Goal: Transaction & Acquisition: Purchase product/service

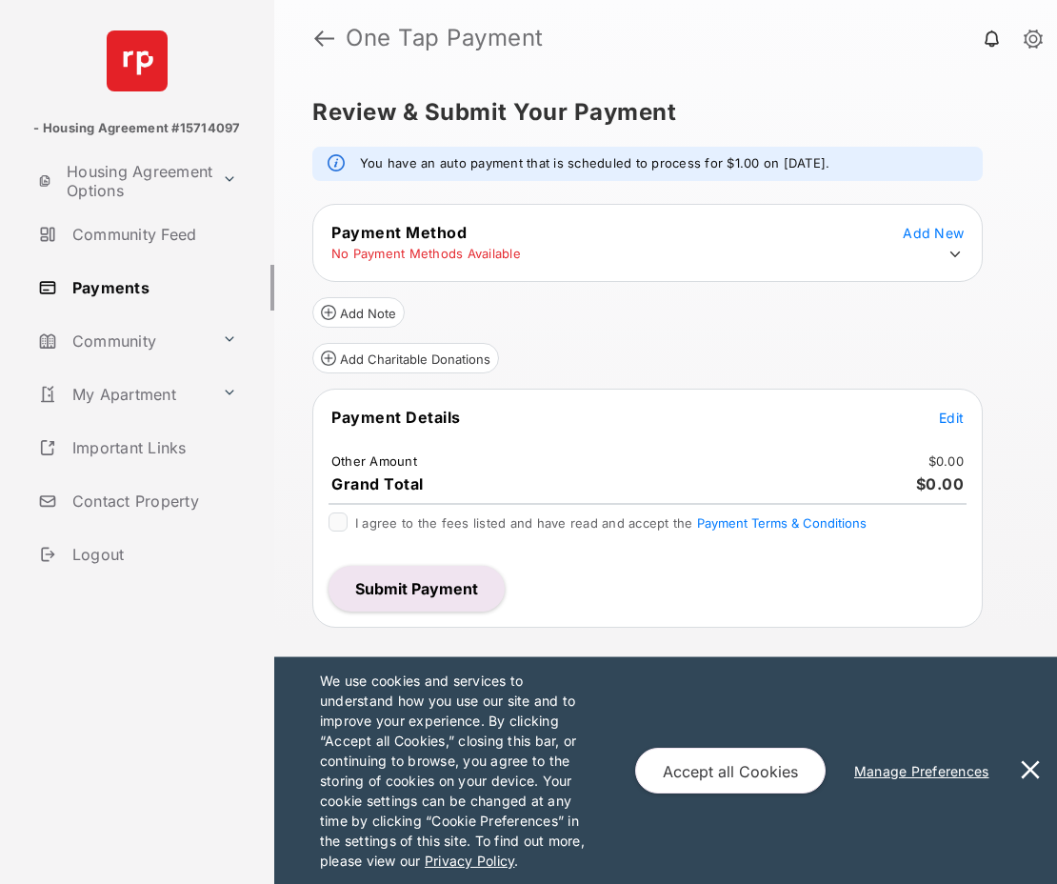
click at [953, 420] on span "Edit" at bounding box center [951, 418] width 25 height 16
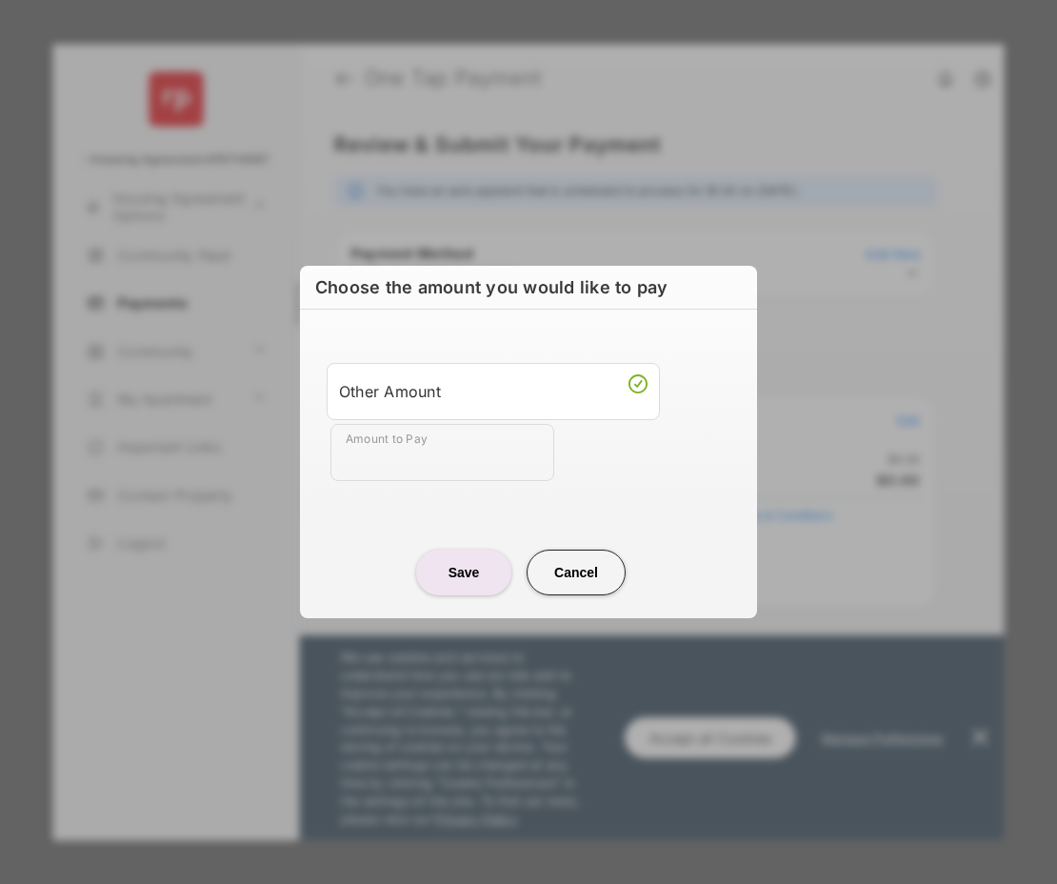
click at [507, 446] on input "Amount to Pay" at bounding box center [443, 452] width 224 height 57
type input "****"
click at [483, 574] on button "Save" at bounding box center [463, 573] width 95 height 46
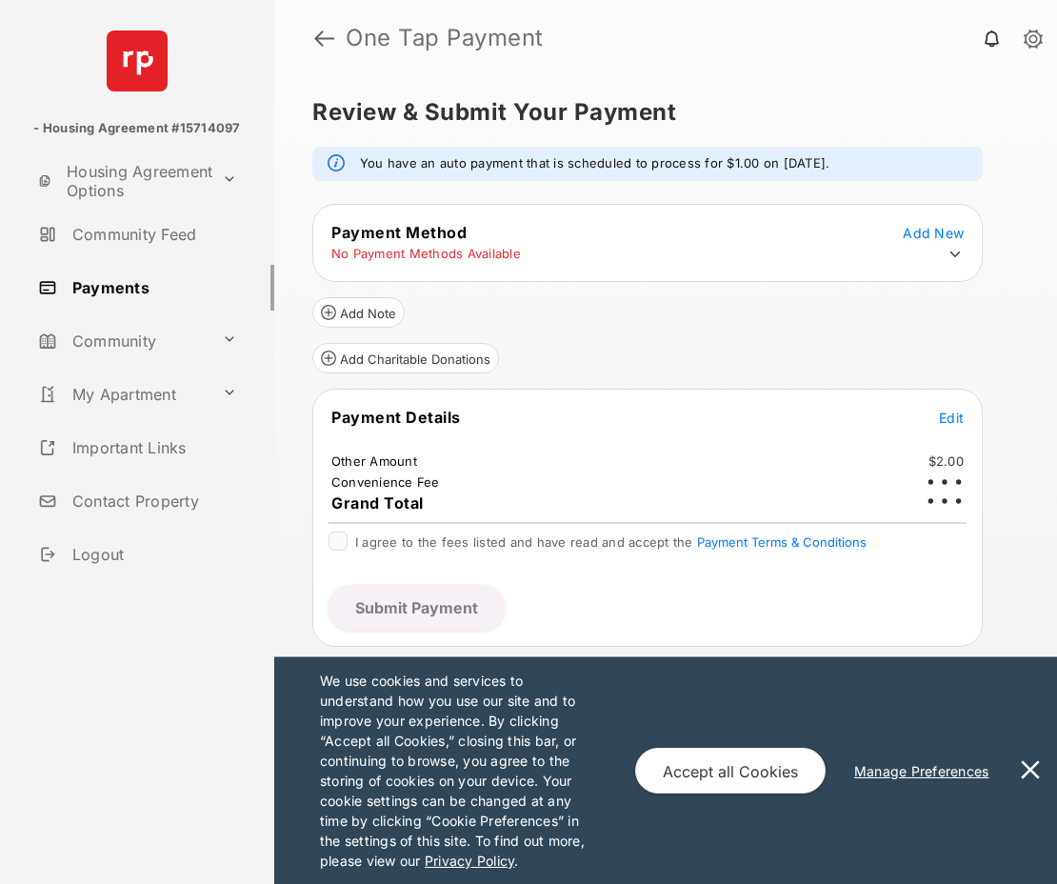
click at [963, 252] on icon at bounding box center [955, 254] width 17 height 17
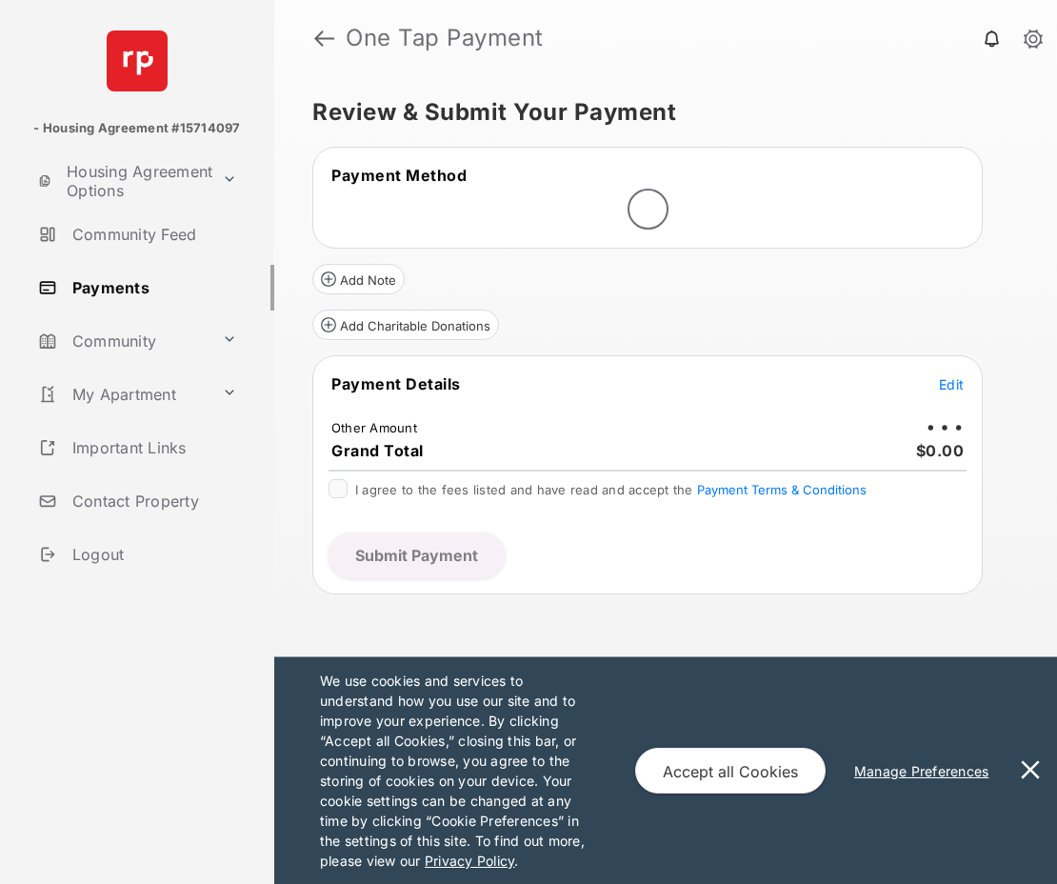
click at [1035, 769] on button at bounding box center [1031, 770] width 38 height 227
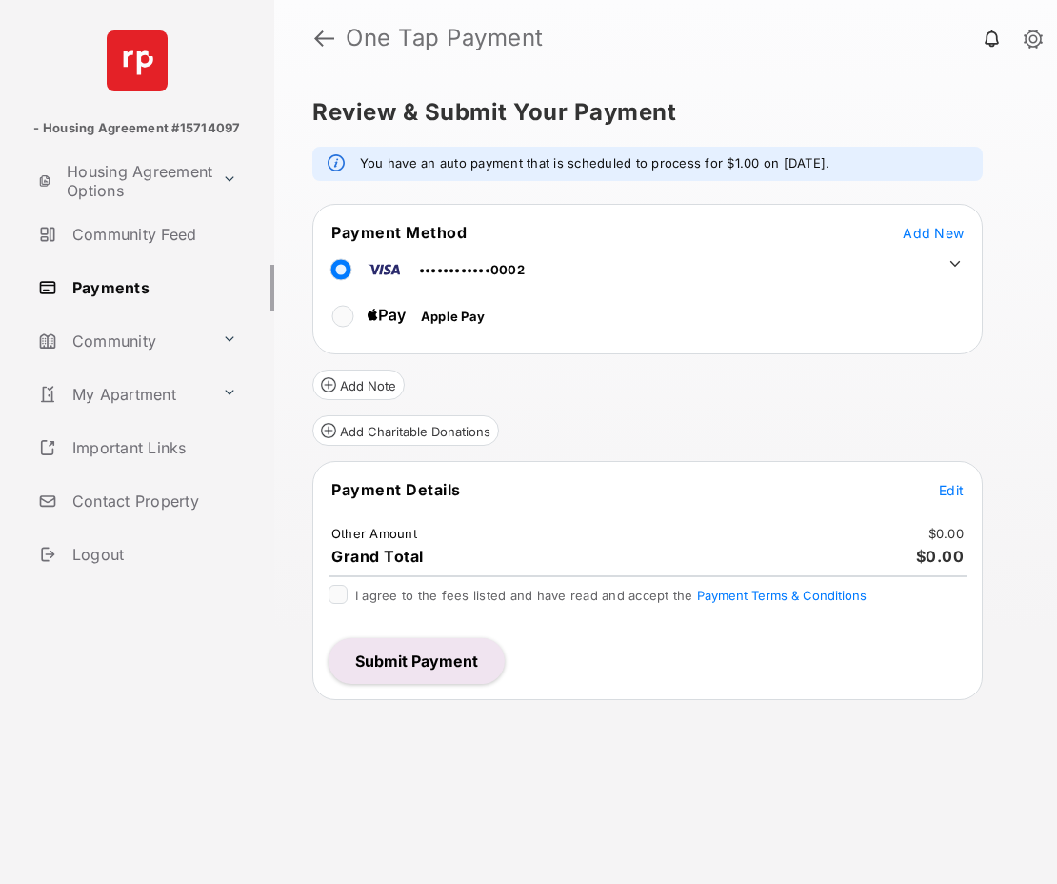
click at [956, 489] on span "Edit" at bounding box center [951, 490] width 25 height 16
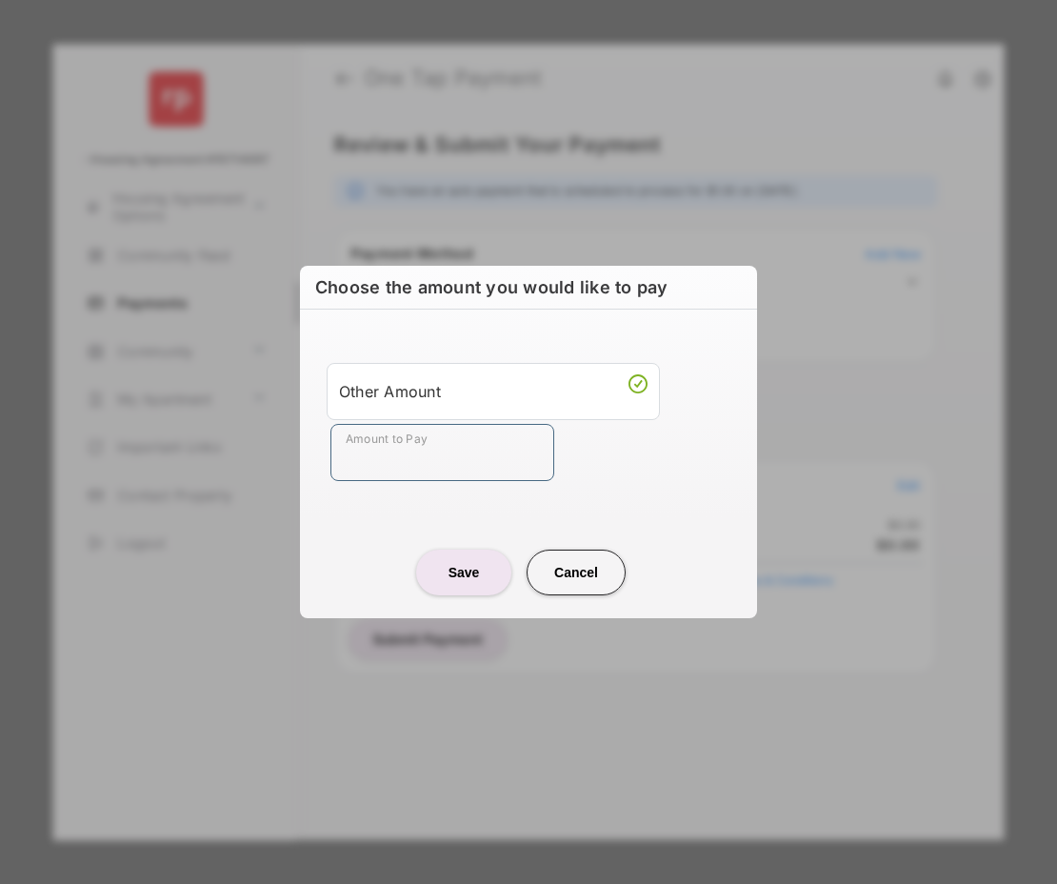
click at [411, 449] on input "Amount to Pay" at bounding box center [443, 452] width 224 height 57
type input "****"
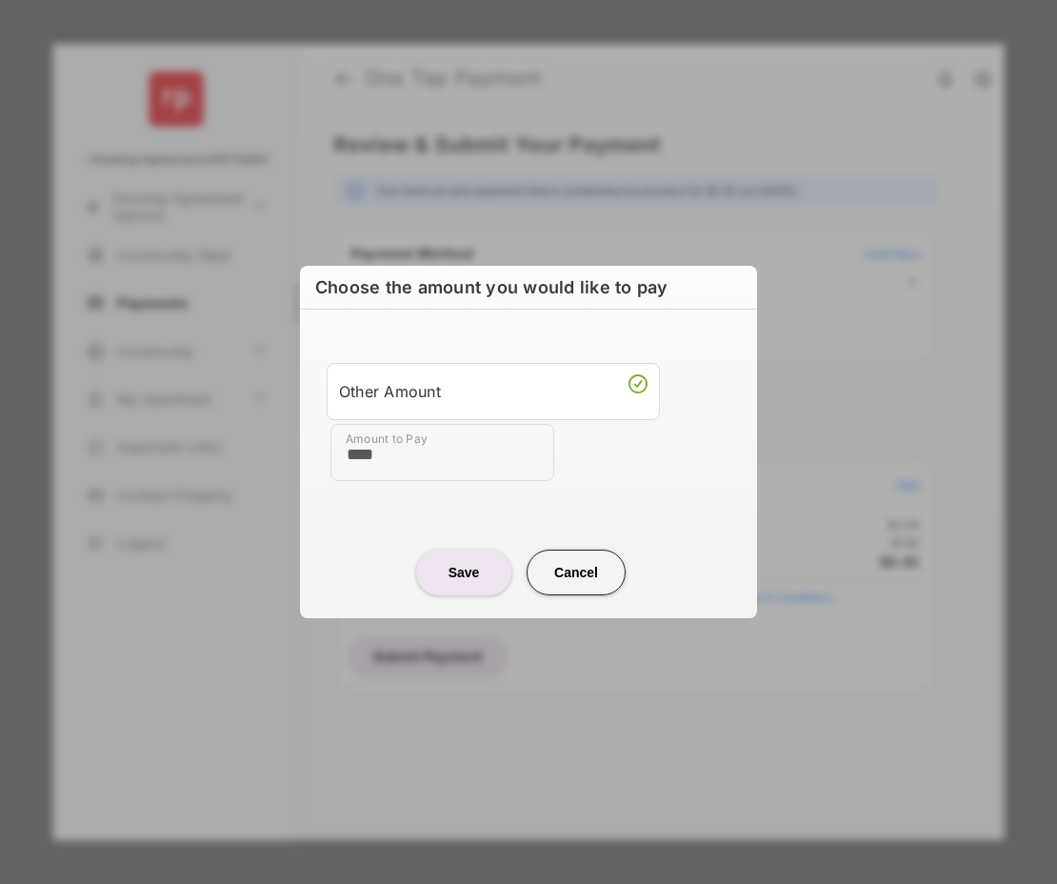
click at [448, 578] on button "Save" at bounding box center [463, 573] width 95 height 46
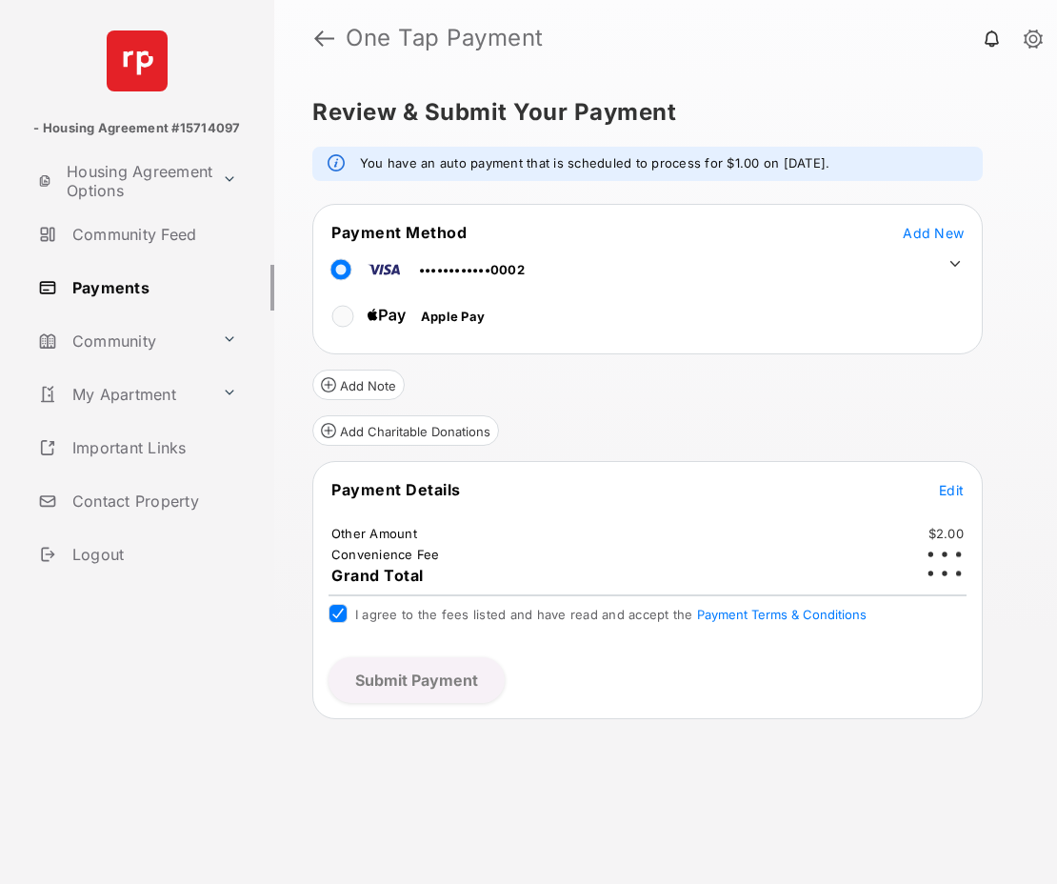
click at [673, 421] on div "Add Charitable Donations" at bounding box center [647, 423] width 671 height 46
click at [132, 282] on link "Payments" at bounding box center [152, 288] width 244 height 46
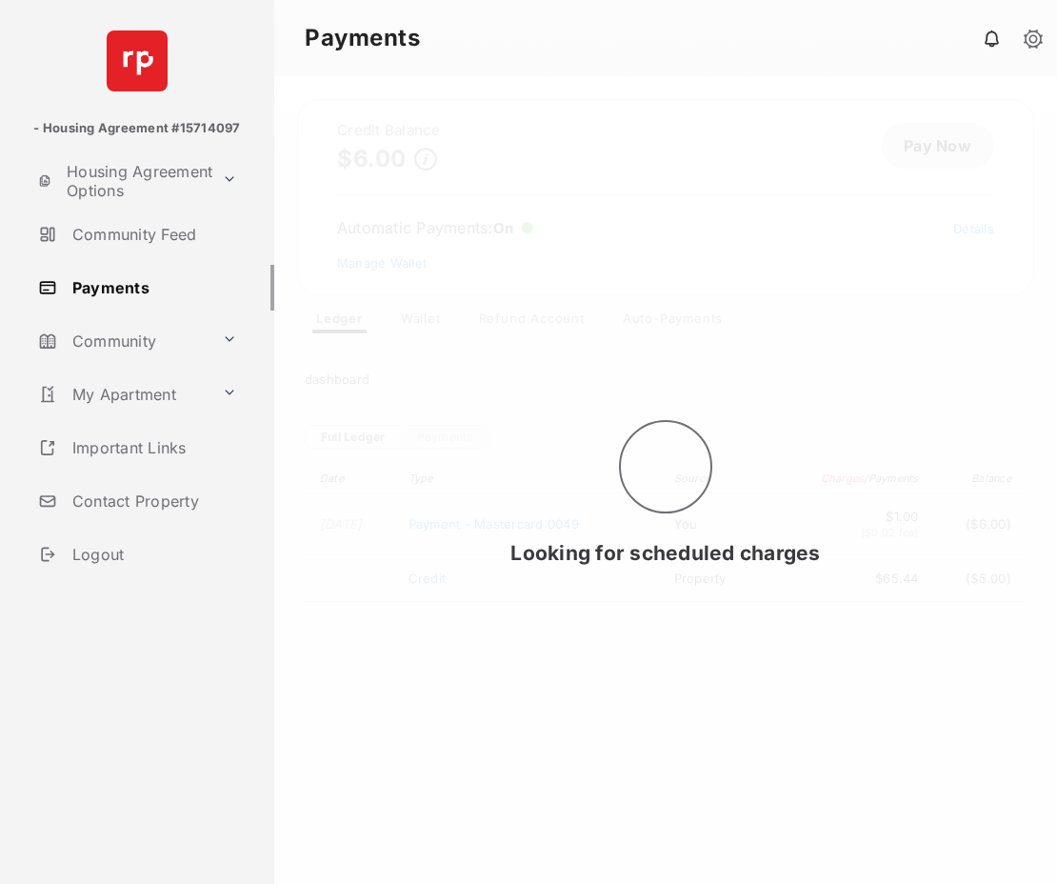
click at [422, 322] on div "Looking for scheduled charges" at bounding box center [665, 480] width 783 height 808
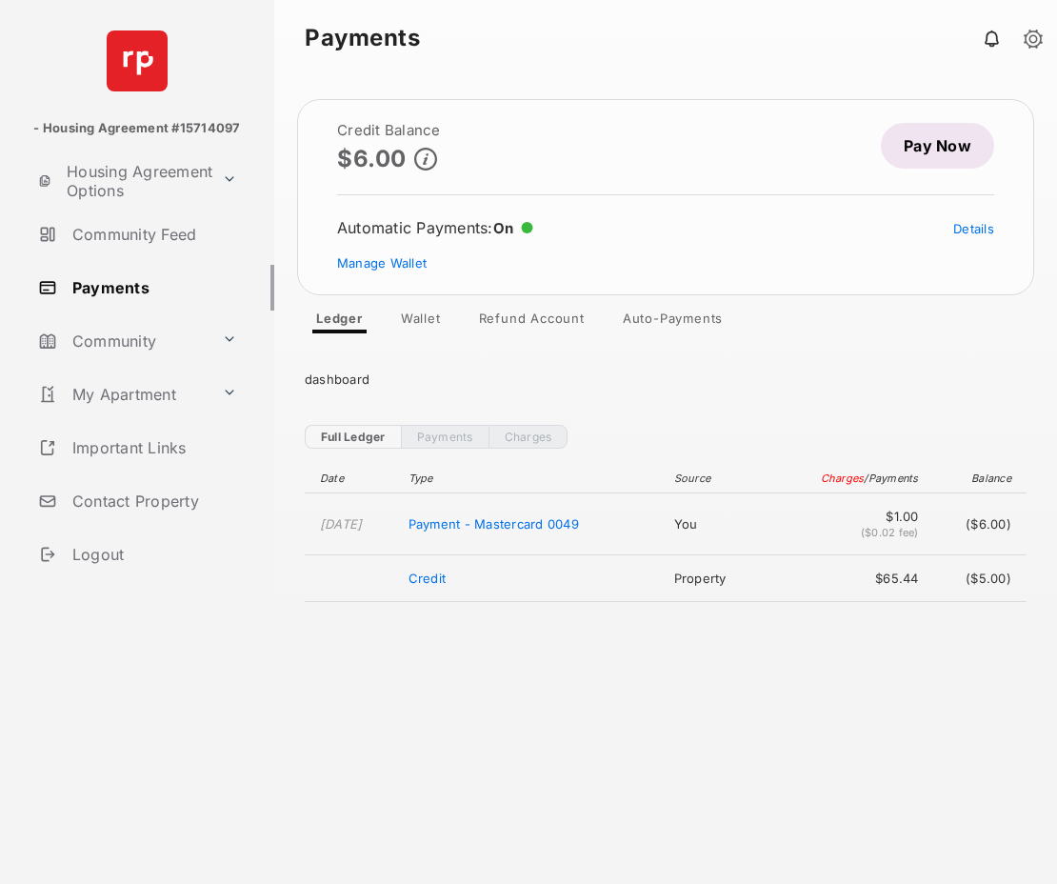
click at [412, 321] on link "Wallet" at bounding box center [421, 322] width 70 height 23
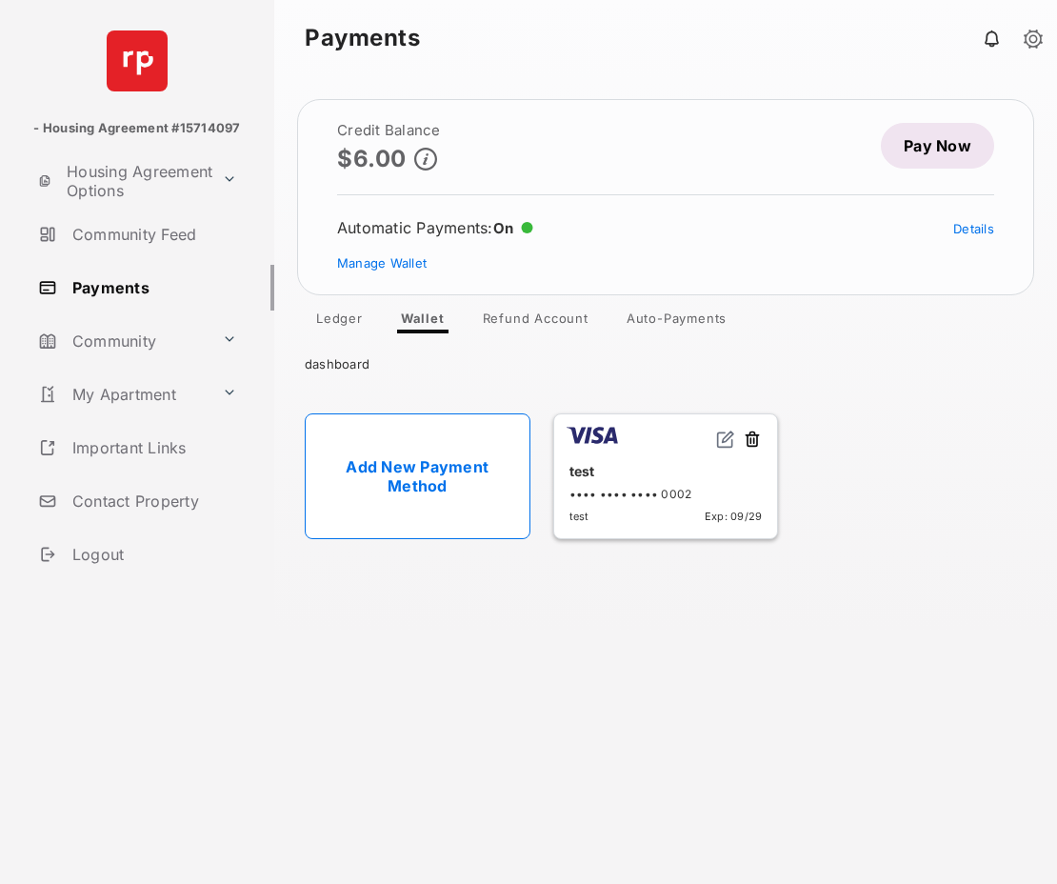
click at [534, 322] on link "Refund Account" at bounding box center [536, 322] width 136 height 23
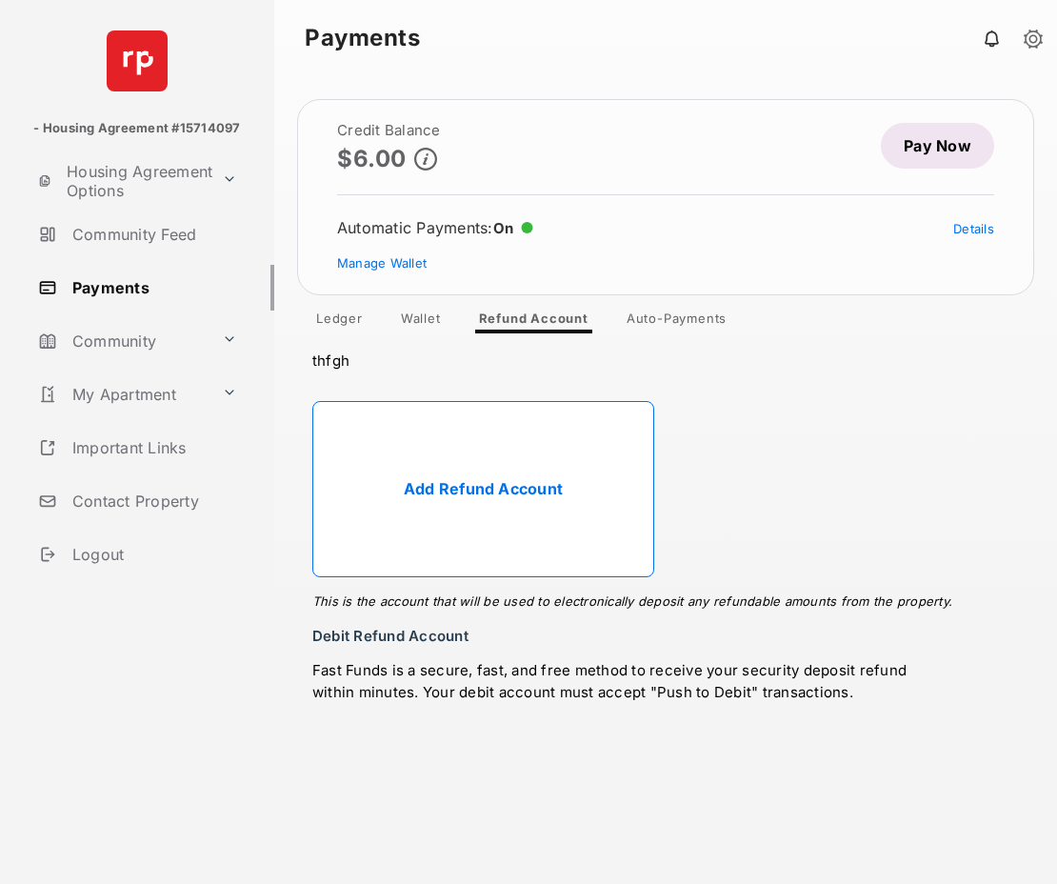
click at [662, 316] on link "Auto-Payments" at bounding box center [677, 322] width 131 height 23
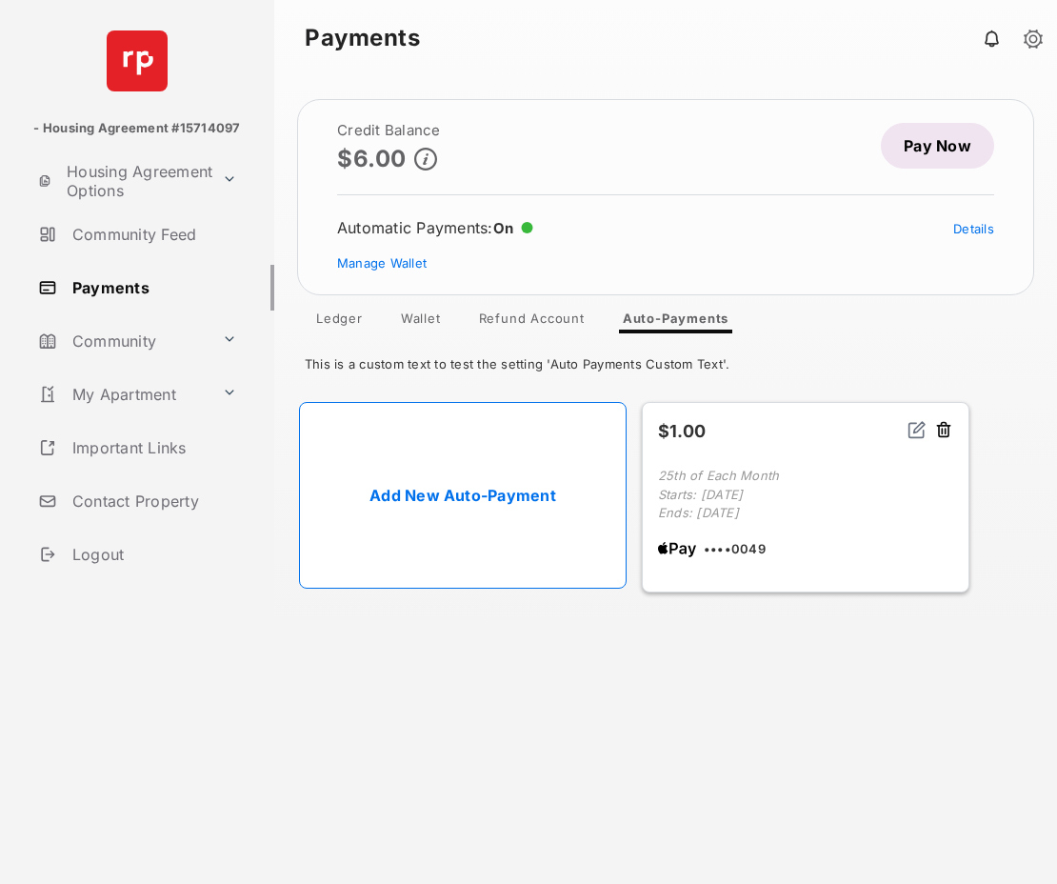
click at [107, 284] on link "Payments" at bounding box center [152, 288] width 244 height 46
